Goal: Task Accomplishment & Management: Use online tool/utility

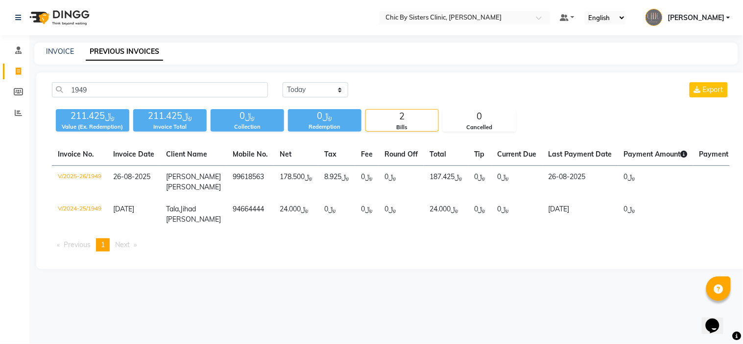
select select "service"
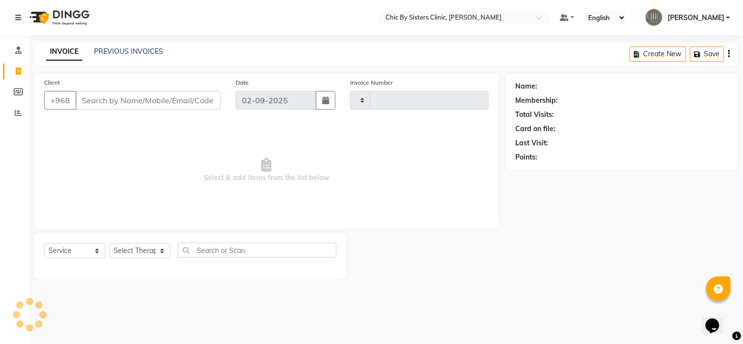
type input "2032"
select select "6348"
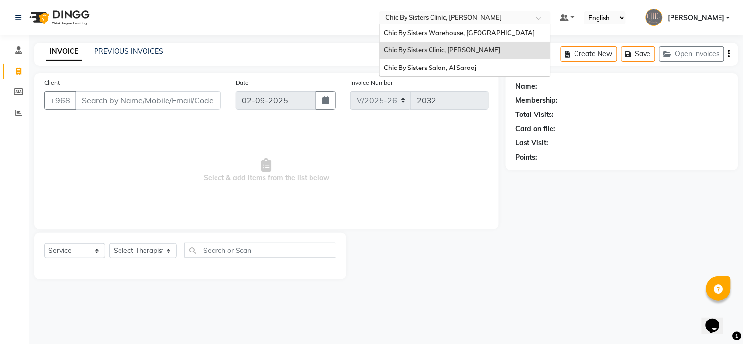
click at [526, 18] on input "text" at bounding box center [455, 19] width 142 height 10
click at [477, 65] on span "Chic By Sisters Salon, Al Sarooj" at bounding box center [430, 68] width 92 height 8
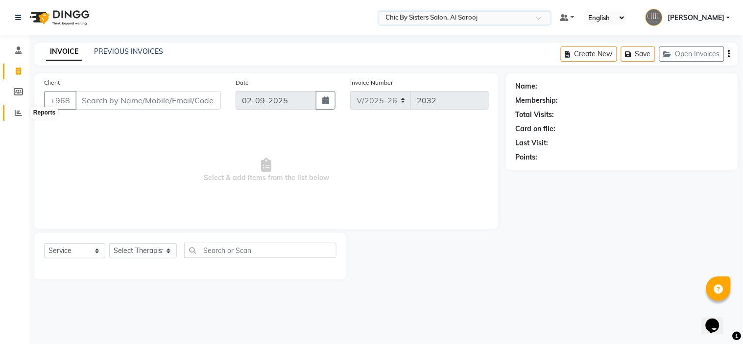
click at [15, 114] on icon at bounding box center [18, 112] width 7 height 7
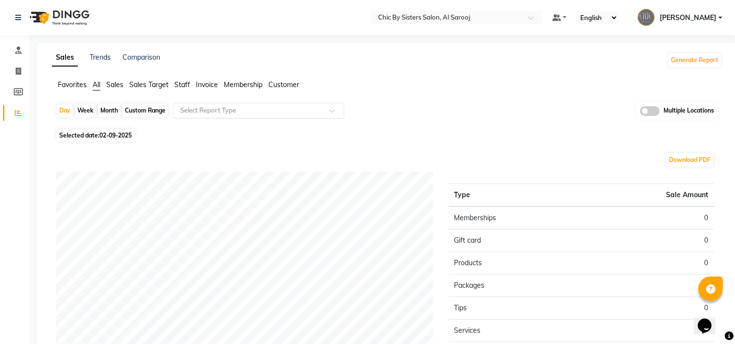
click at [193, 107] on input "text" at bounding box center [248, 111] width 141 height 10
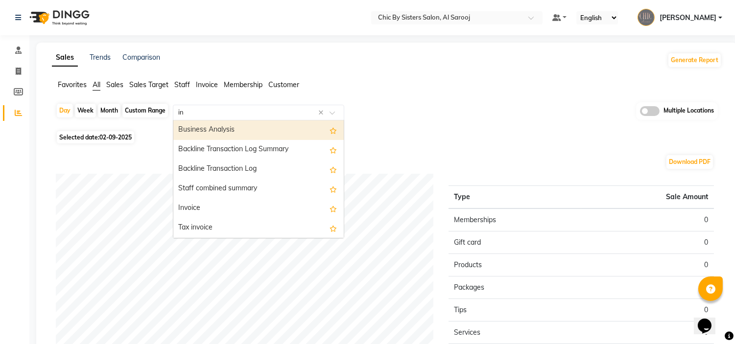
type input "inv"
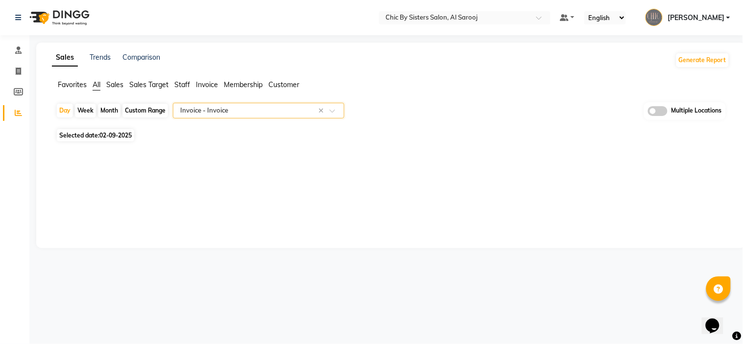
click at [144, 109] on div "Custom Range" at bounding box center [145, 111] width 46 height 14
select select "9"
select select "2025"
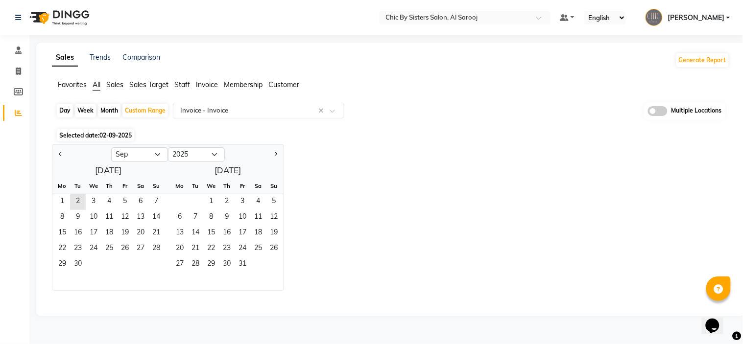
click at [106, 136] on span "02-09-2025" at bounding box center [115, 135] width 32 height 7
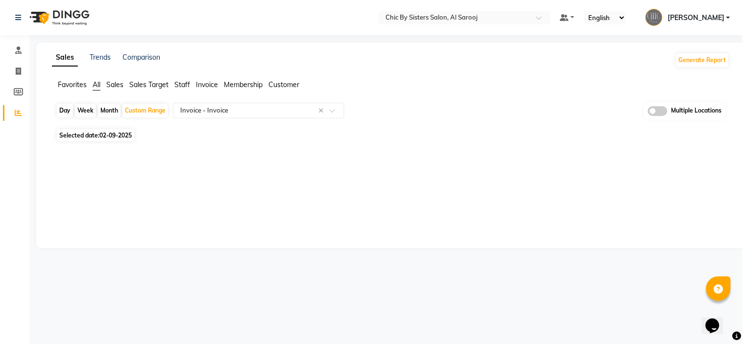
click at [116, 135] on span "02-09-2025" at bounding box center [115, 135] width 32 height 7
select select "9"
select select "2025"
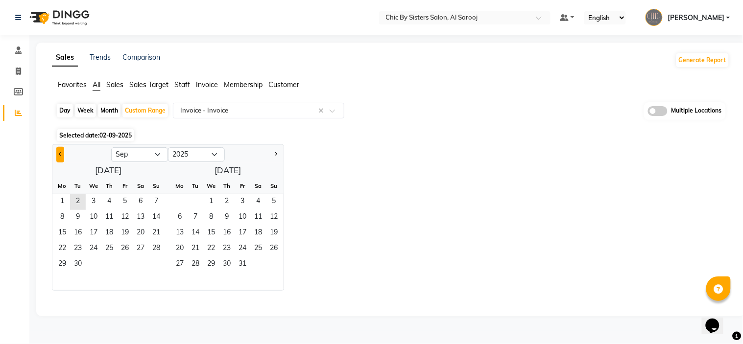
click at [60, 157] on button "Previous month" at bounding box center [60, 155] width 8 height 16
select select "8"
click at [123, 201] on span "1" at bounding box center [125, 202] width 16 height 16
click at [156, 260] on span "31" at bounding box center [156, 265] width 16 height 16
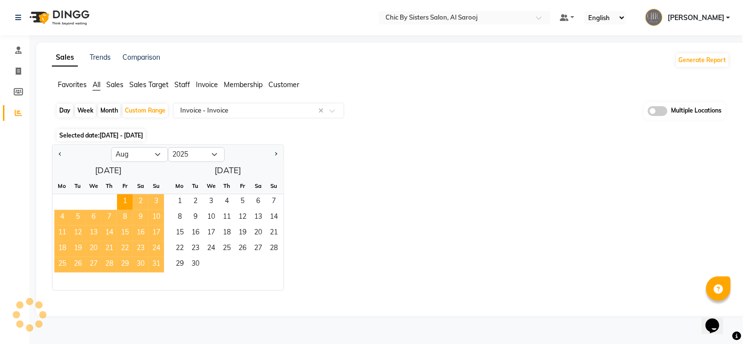
select select "full_report"
select select "csv"
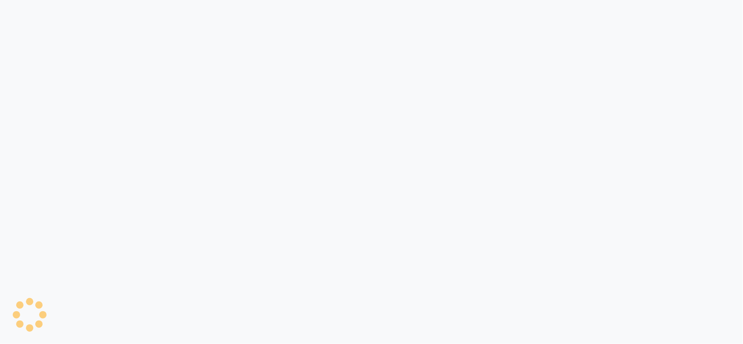
select select "5565"
select select "service"
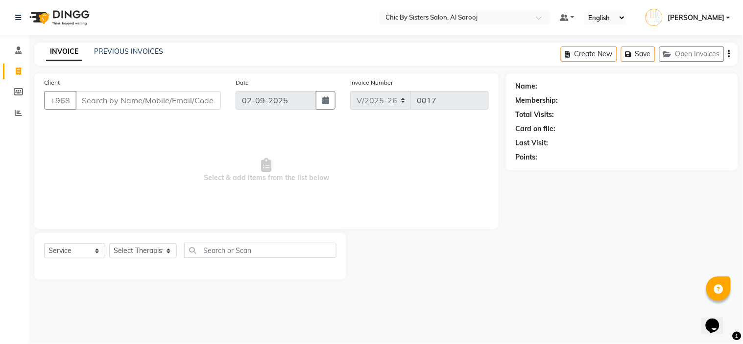
click at [122, 100] on input "Client" at bounding box center [147, 100] width 145 height 19
click at [23, 113] on span at bounding box center [18, 113] width 17 height 11
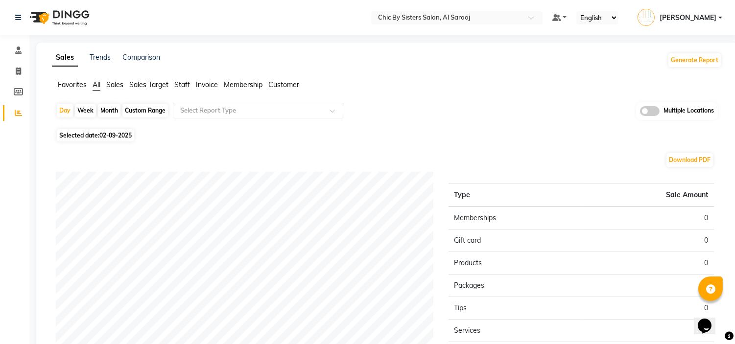
click at [152, 112] on div "Custom Range" at bounding box center [145, 111] width 46 height 14
select select "9"
select select "2025"
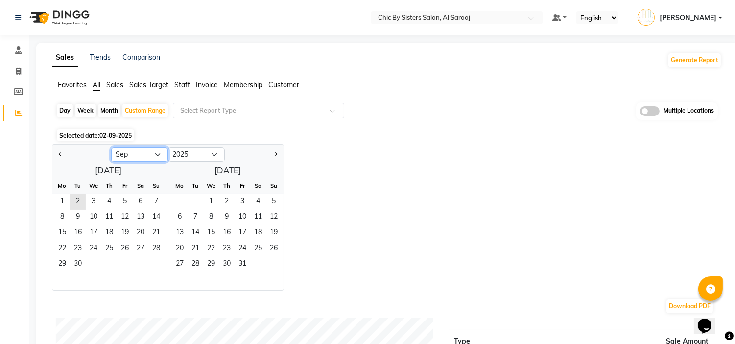
click at [144, 155] on select "Jan Feb Mar Apr May Jun Jul Aug Sep Oct Nov Dec" at bounding box center [139, 154] width 57 height 15
select select "8"
click at [111, 147] on select "Jan Feb Mar Apr May Jun Jul Aug Sep Oct Nov Dec" at bounding box center [139, 154] width 57 height 15
click at [125, 199] on span "1" at bounding box center [125, 202] width 16 height 16
click at [158, 260] on span "31" at bounding box center [156, 265] width 16 height 16
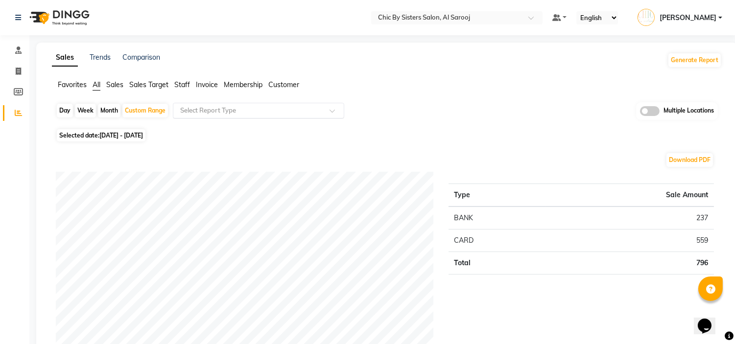
click at [240, 106] on input "text" at bounding box center [248, 111] width 141 height 10
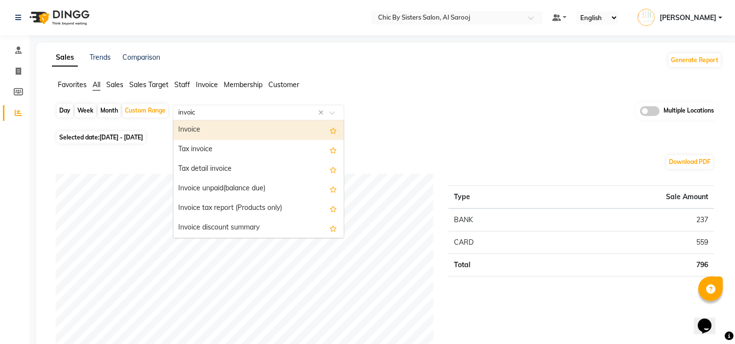
type input "invoice"
drag, startPoint x: 226, startPoint y: 141, endPoint x: 241, endPoint y: 129, distance: 18.8
click at [241, 129] on div "Invoice Tax invoice Tax detail invoice Invoice unpaid(balance due) Invoice tax …" at bounding box center [258, 257] width 170 height 274
click at [241, 129] on div "Invoice" at bounding box center [258, 130] width 170 height 20
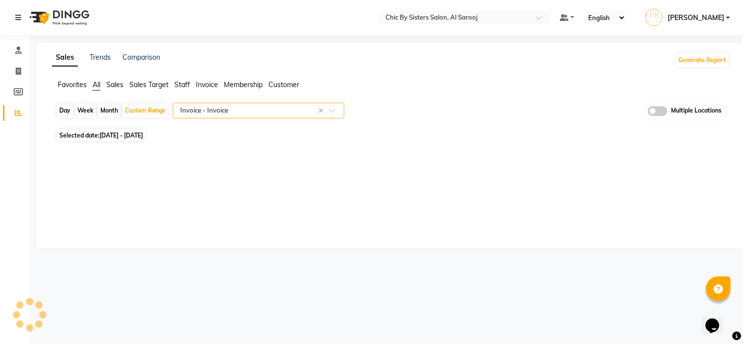
select select "full_report"
select select "csv"
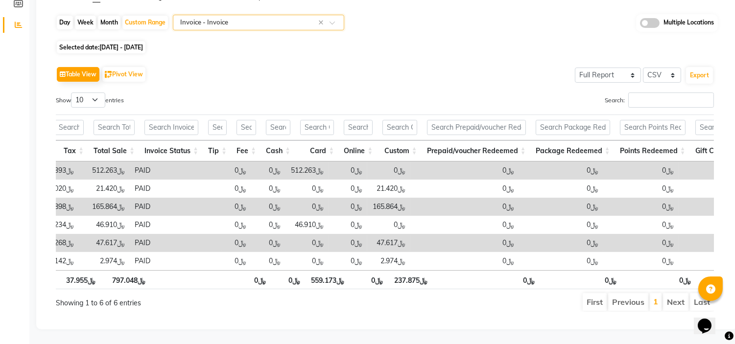
scroll to position [0, 533]
